Goal: Find specific page/section: Find specific page/section

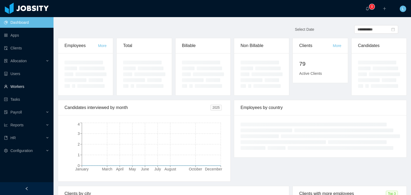
click at [19, 88] on link "Workers" at bounding box center [26, 86] width 45 height 11
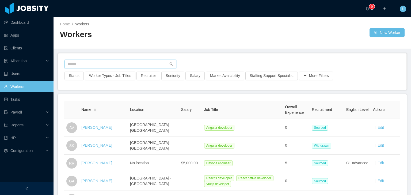
click at [87, 68] on input "text" at bounding box center [121, 64] width 112 height 9
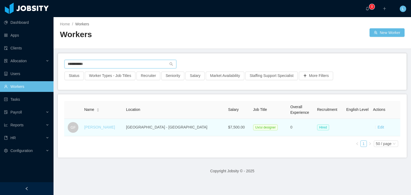
type input "**********"
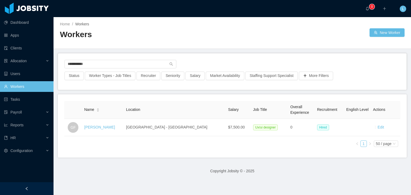
click at [104, 126] on link "[PERSON_NAME]" at bounding box center [99, 127] width 31 height 4
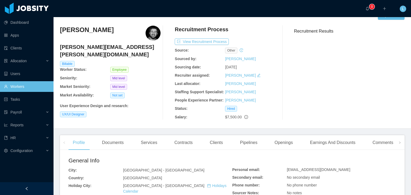
scroll to position [27, 0]
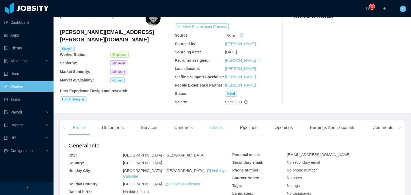
click at [219, 129] on div "Clients" at bounding box center [217, 128] width 22 height 15
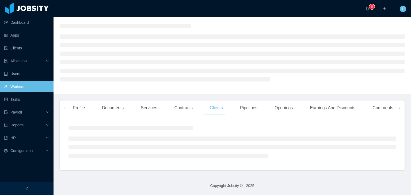
scroll to position [27, 0]
